Goal: Information Seeking & Learning: Check status

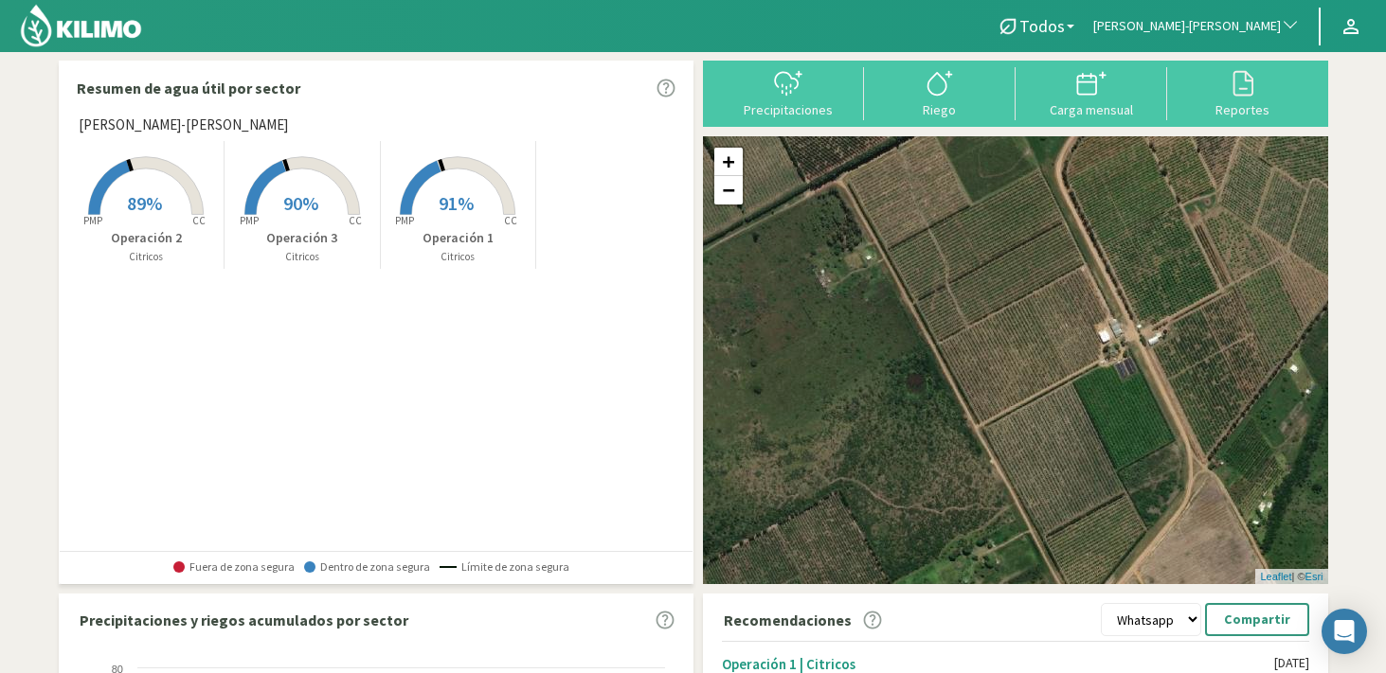
click at [1223, 28] on span "[PERSON_NAME]-[PERSON_NAME]" at bounding box center [1187, 26] width 188 height 19
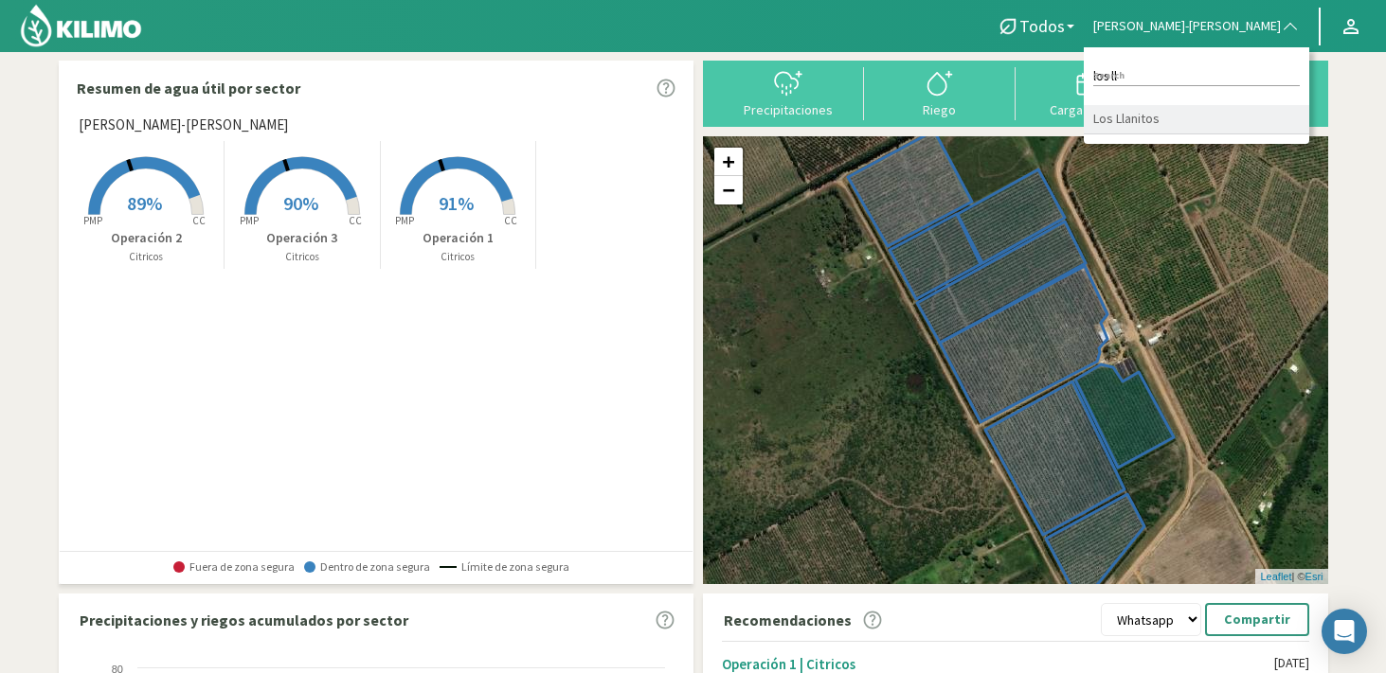
type input "los ll"
click at [1248, 122] on li "Los Llanitos" at bounding box center [1195, 119] width 225 height 29
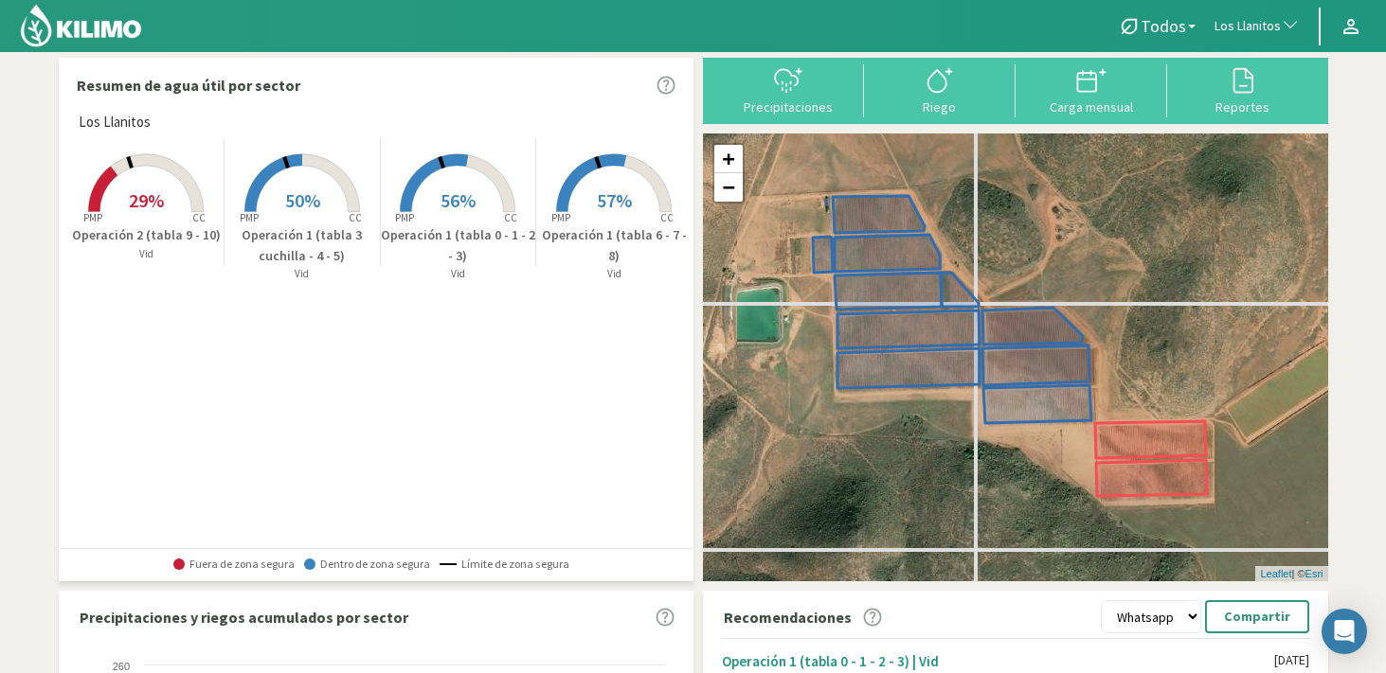
scroll to position [4, 0]
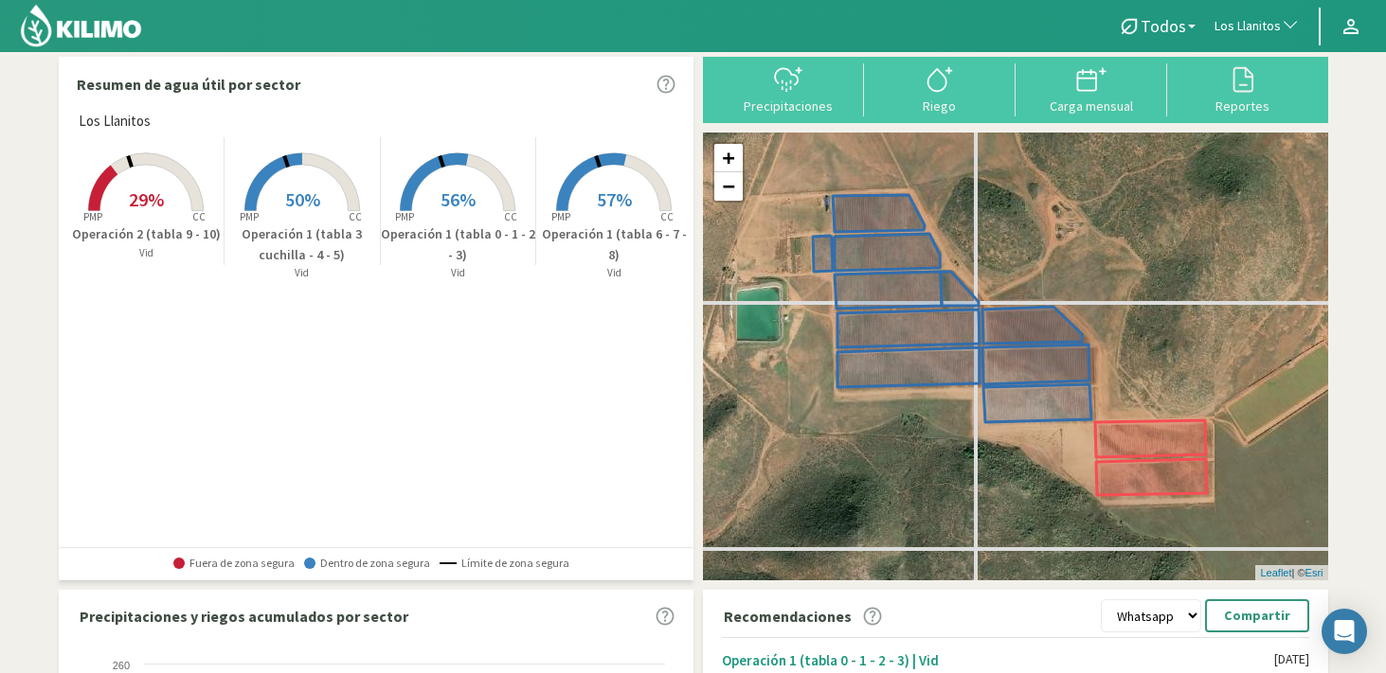
click at [571, 229] on p "Operación 1 (tabla 6 - 7 - 8)" at bounding box center [614, 244] width 156 height 41
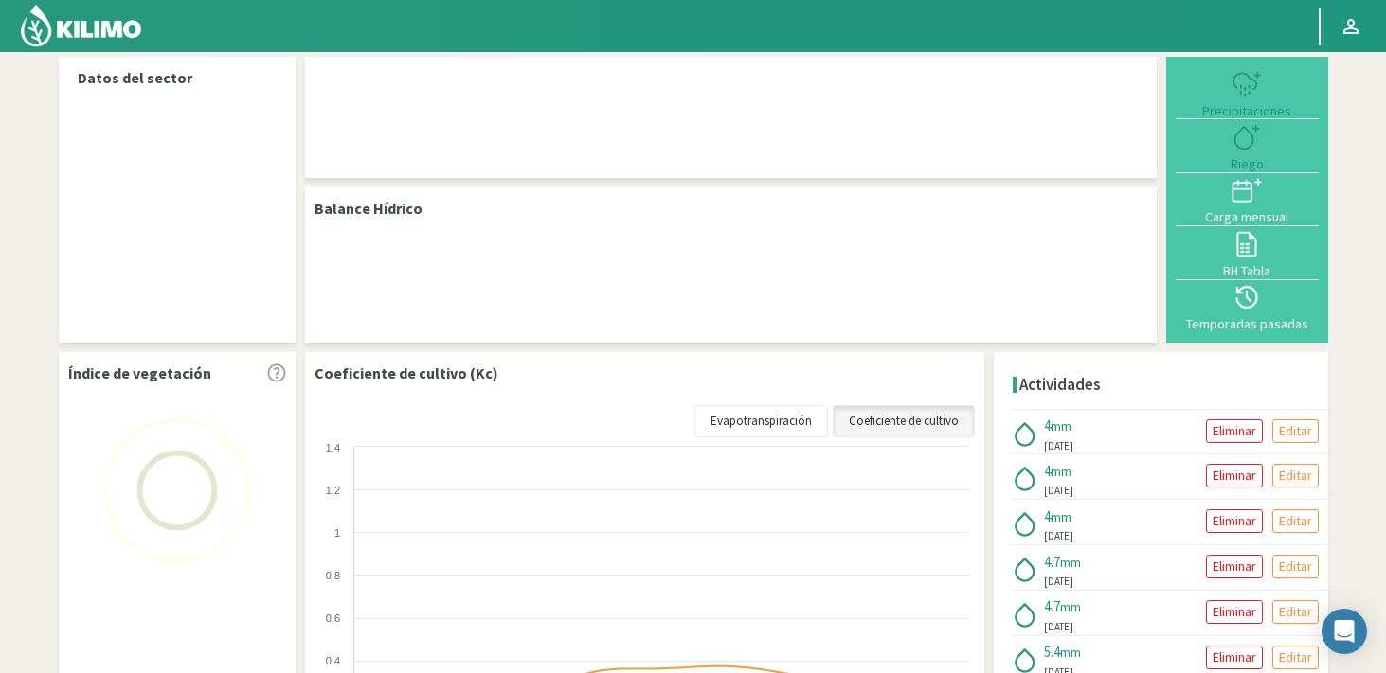
select select "198: Object"
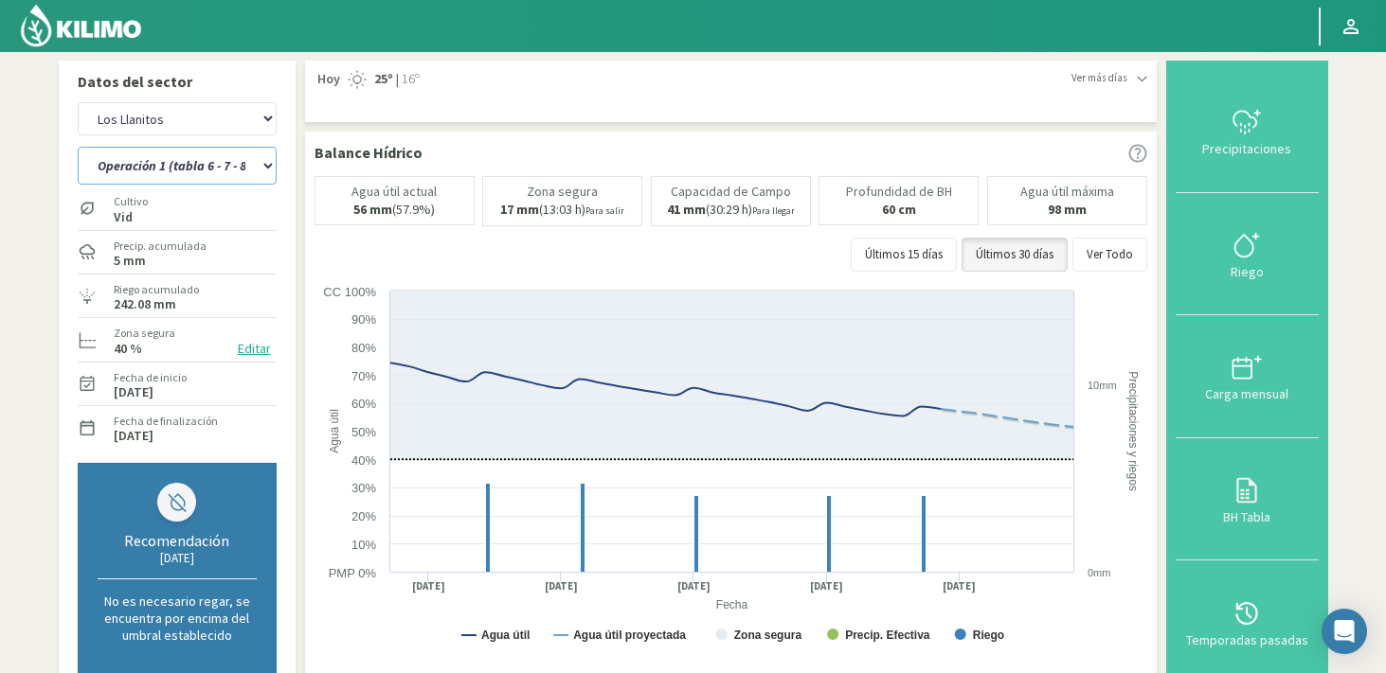
click at [190, 170] on select "Operación 1 (tabla 0 - 1 - 2 - 3) Operación 1 (tabla 3 cuchilla - 4 - 5) Operac…" at bounding box center [177, 166] width 199 height 38
click at [78, 147] on select "Operación 1 (tabla 0 - 1 - 2 - 3) Operación 1 (tabla 3 cuchilla - 4 - 5) Operac…" at bounding box center [177, 166] width 199 height 38
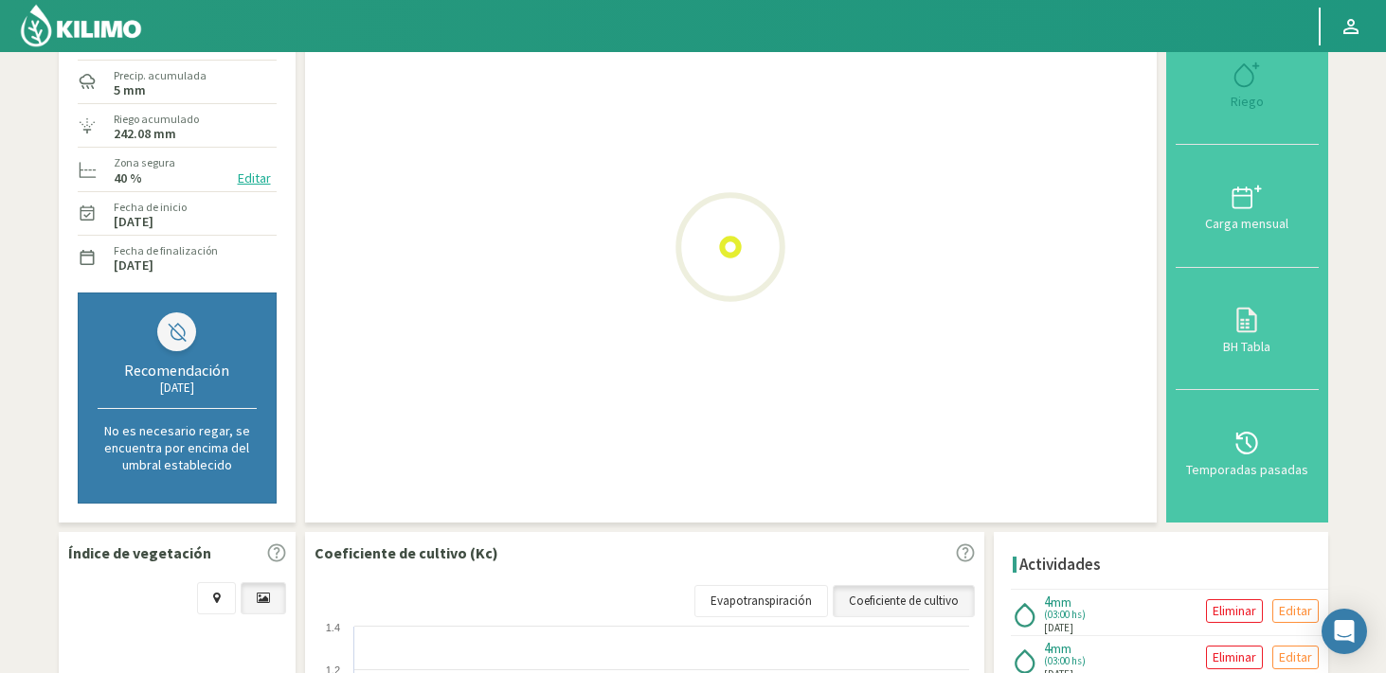
scroll to position [174, 0]
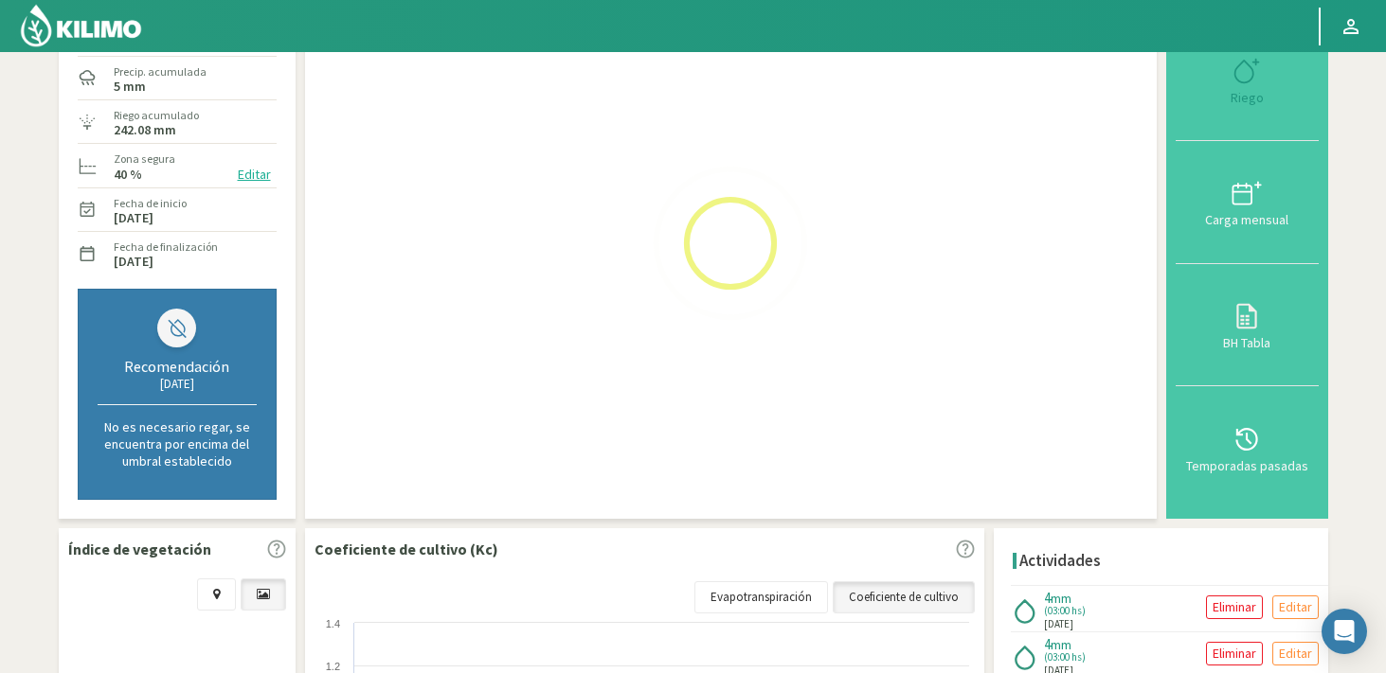
select select "2: Object"
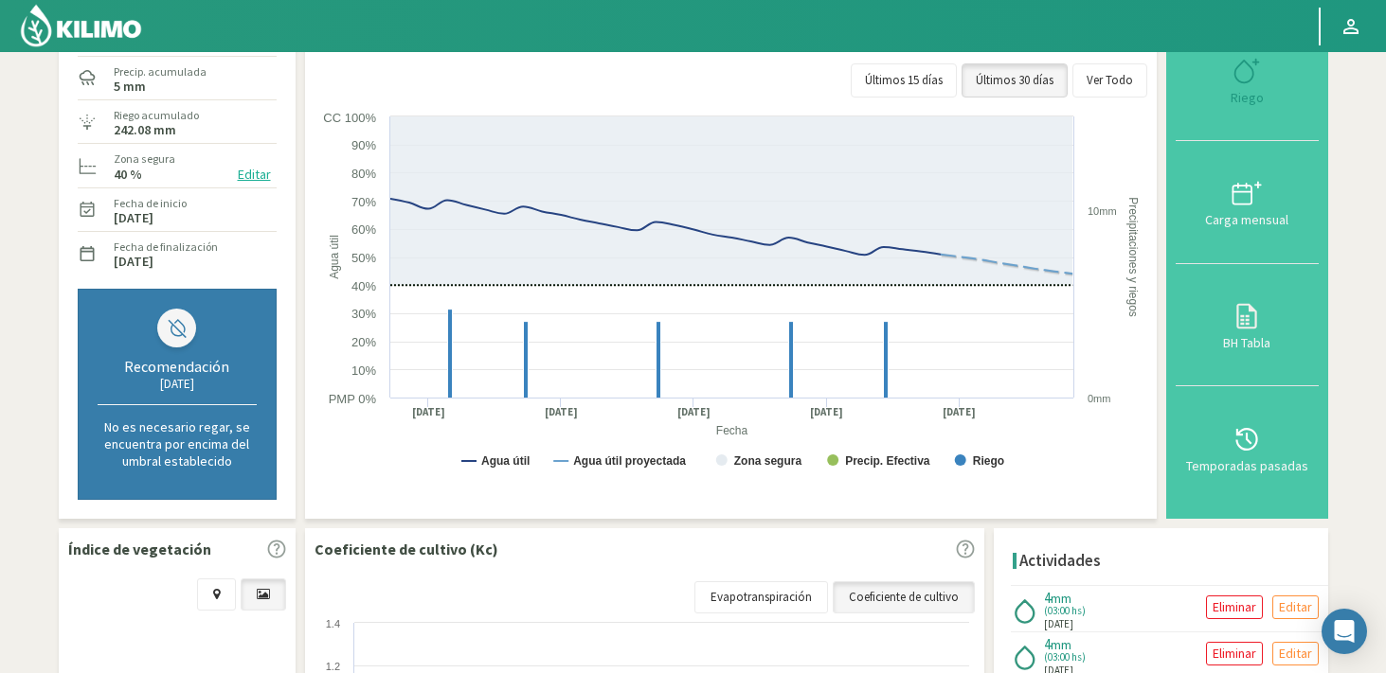
select select "480: Object"
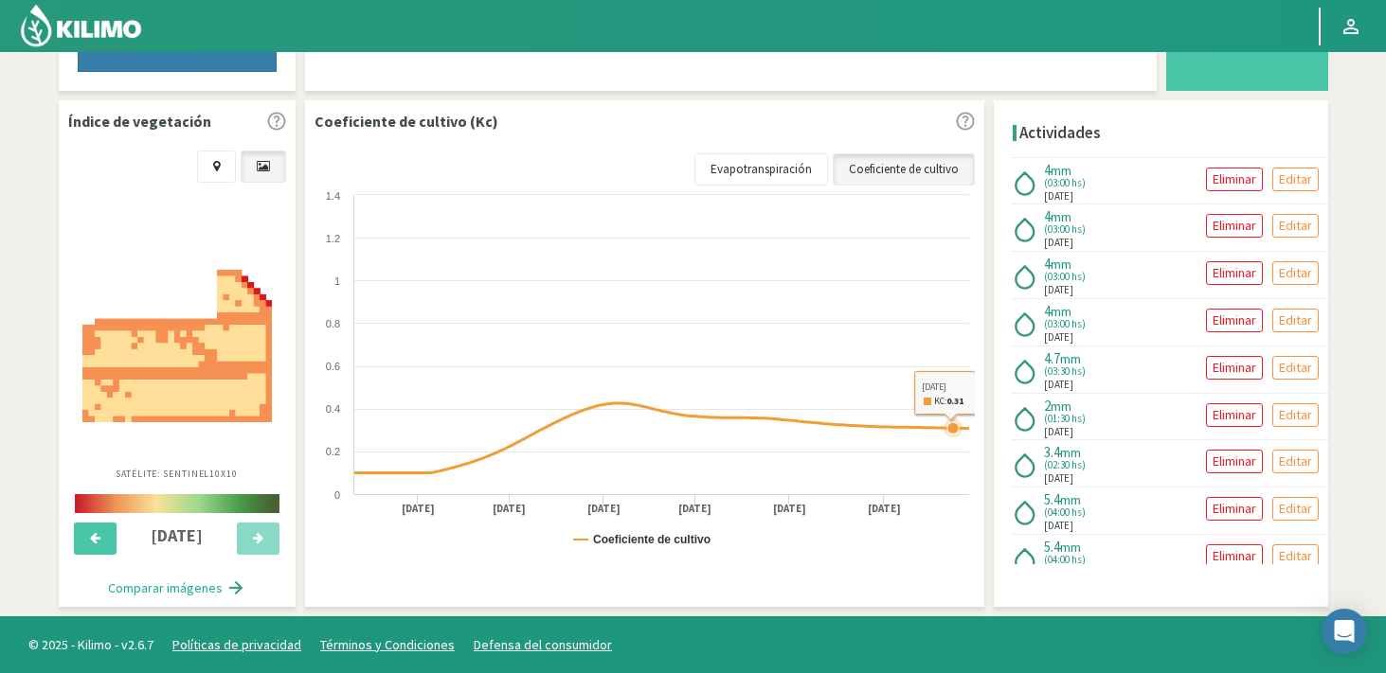
scroll to position [0, 0]
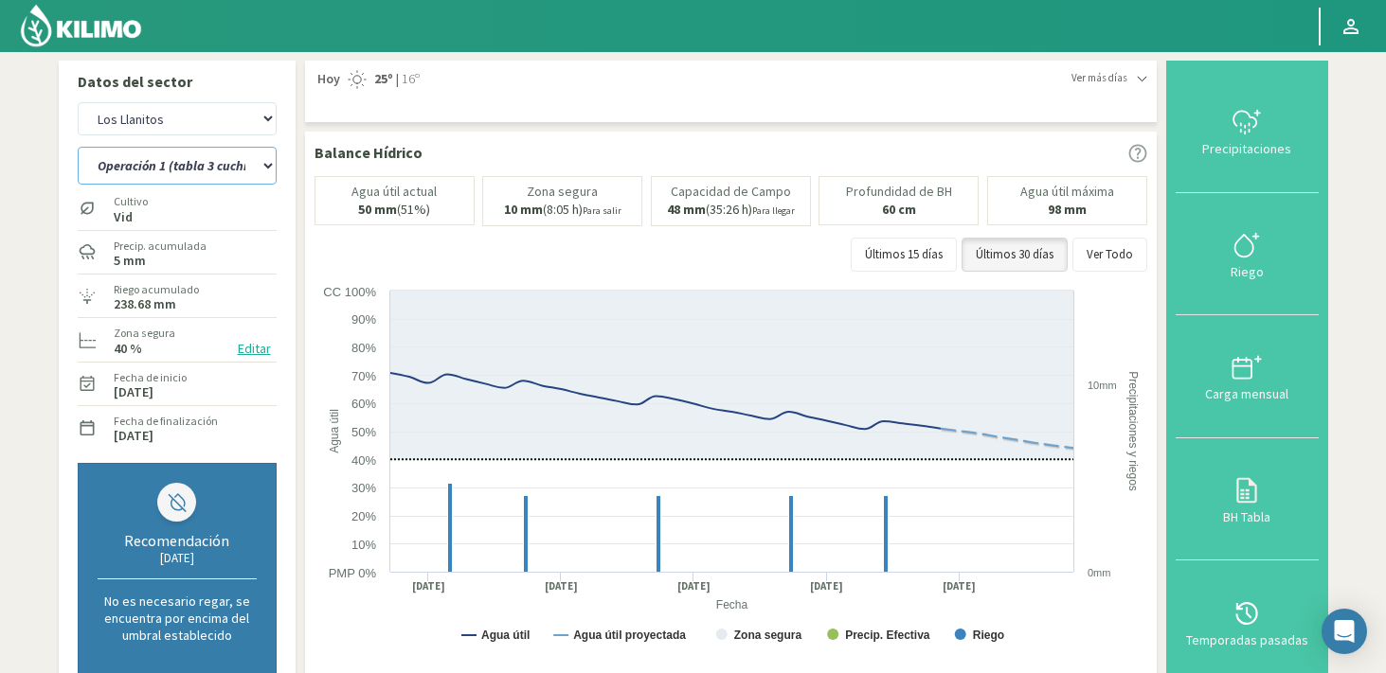
click at [204, 162] on select "Operación 1 (tabla 0 - 1 - 2 - 3) Operación 1 (tabla 3 cuchilla - 4 - 5) Operac…" at bounding box center [177, 166] width 199 height 38
click at [78, 147] on select "Operación 1 (tabla 0 - 1 - 2 - 3) Operación 1 (tabla 3 cuchilla - 4 - 5) Operac…" at bounding box center [177, 166] width 199 height 38
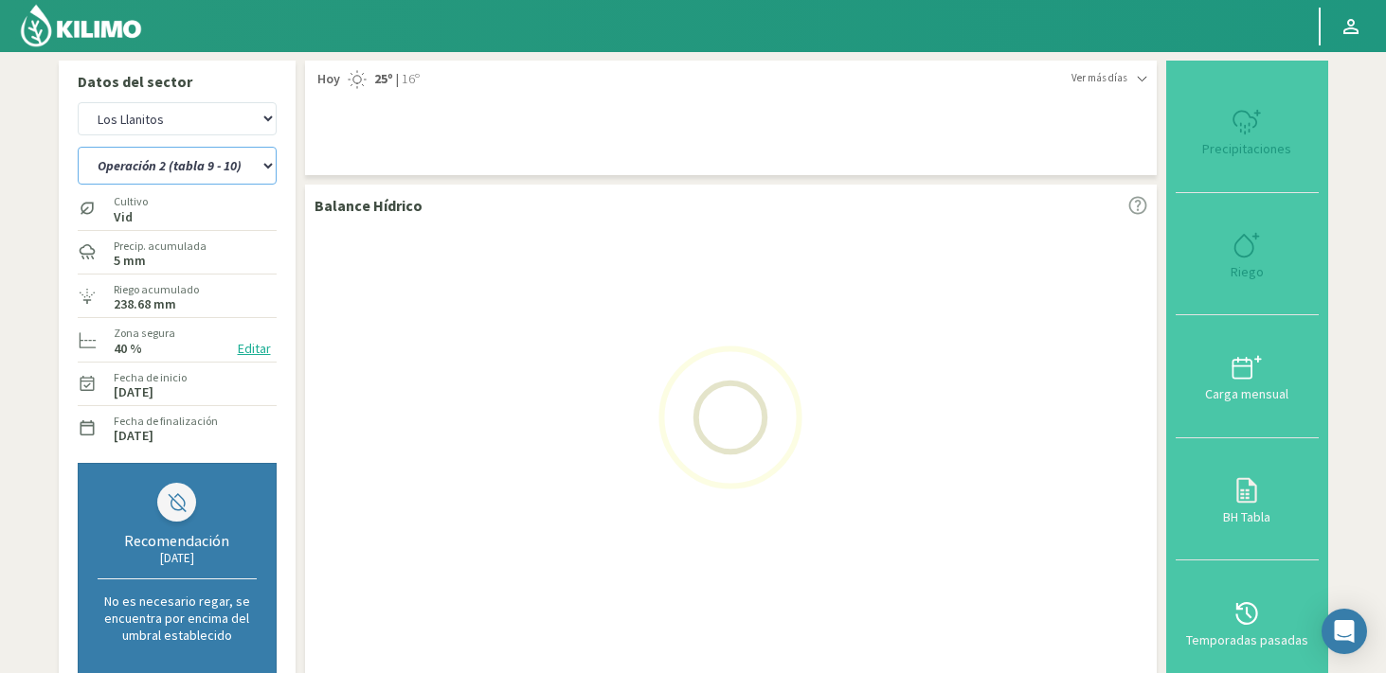
select select "5: Object"
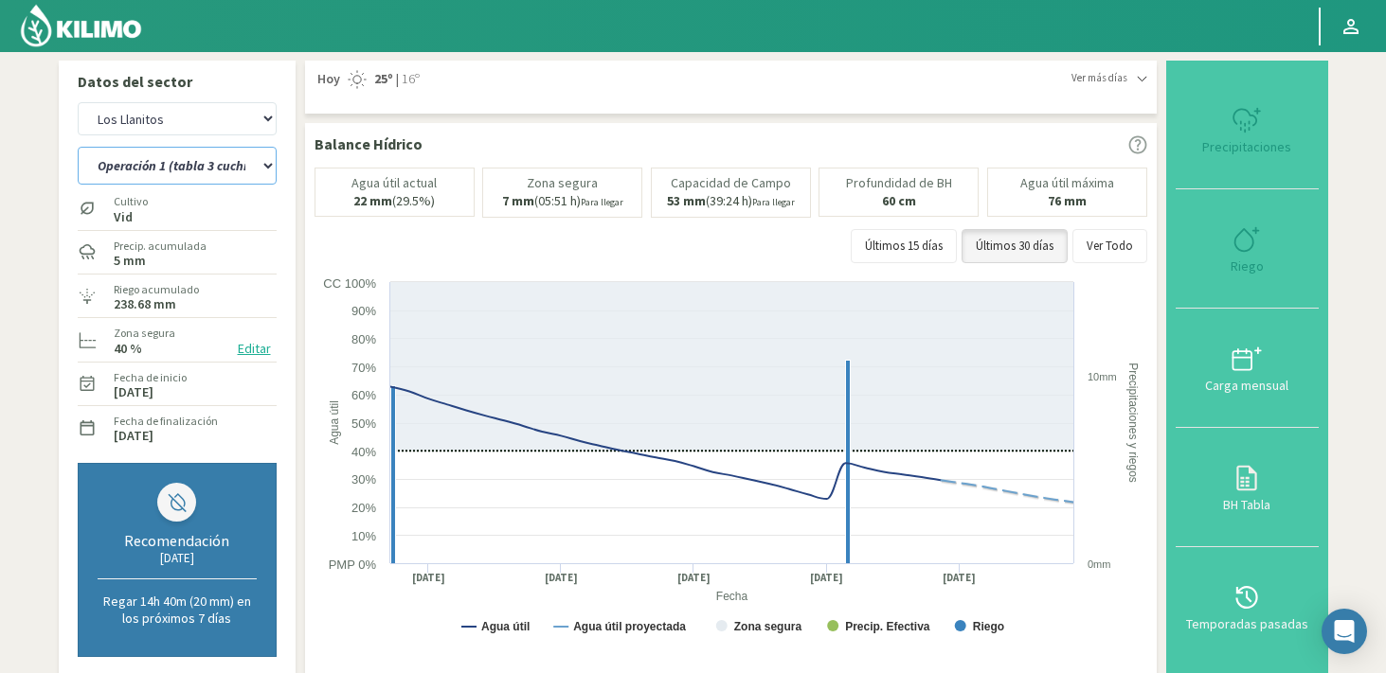
select select "762: Object"
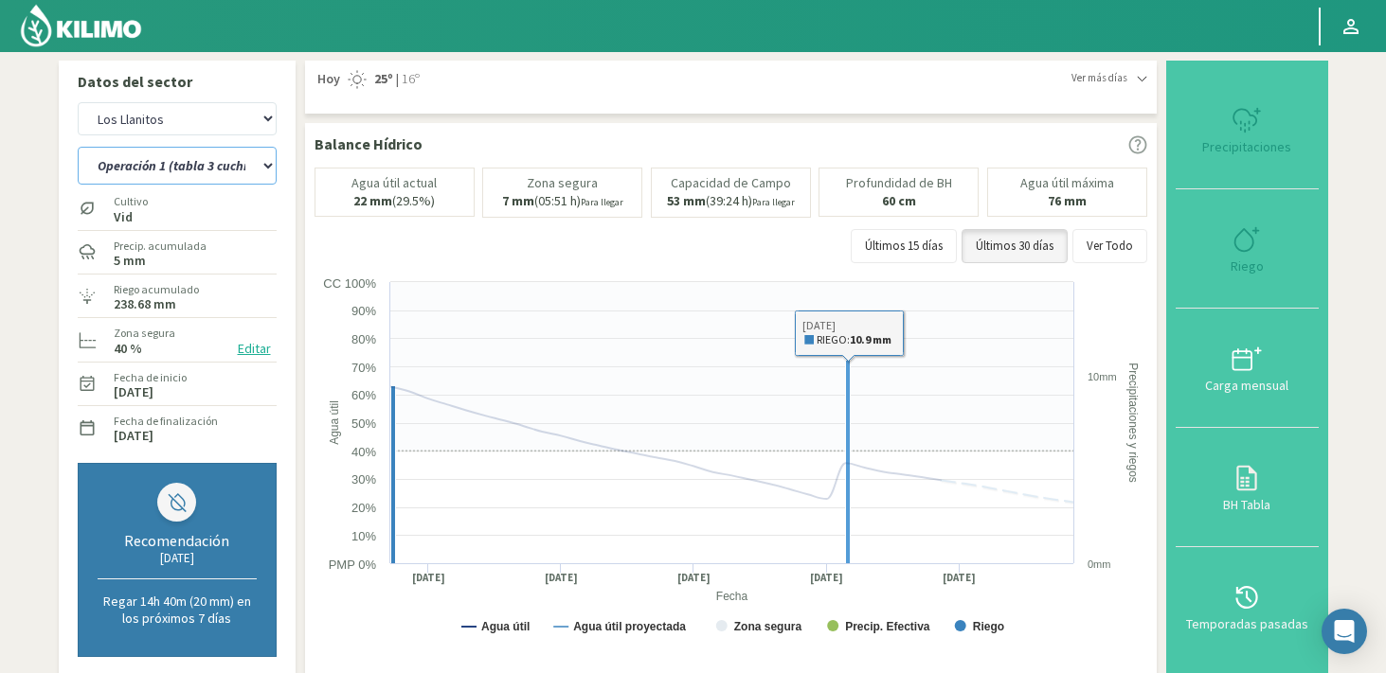
select select "11: Object"
